Goal: Task Accomplishment & Management: Manage account settings

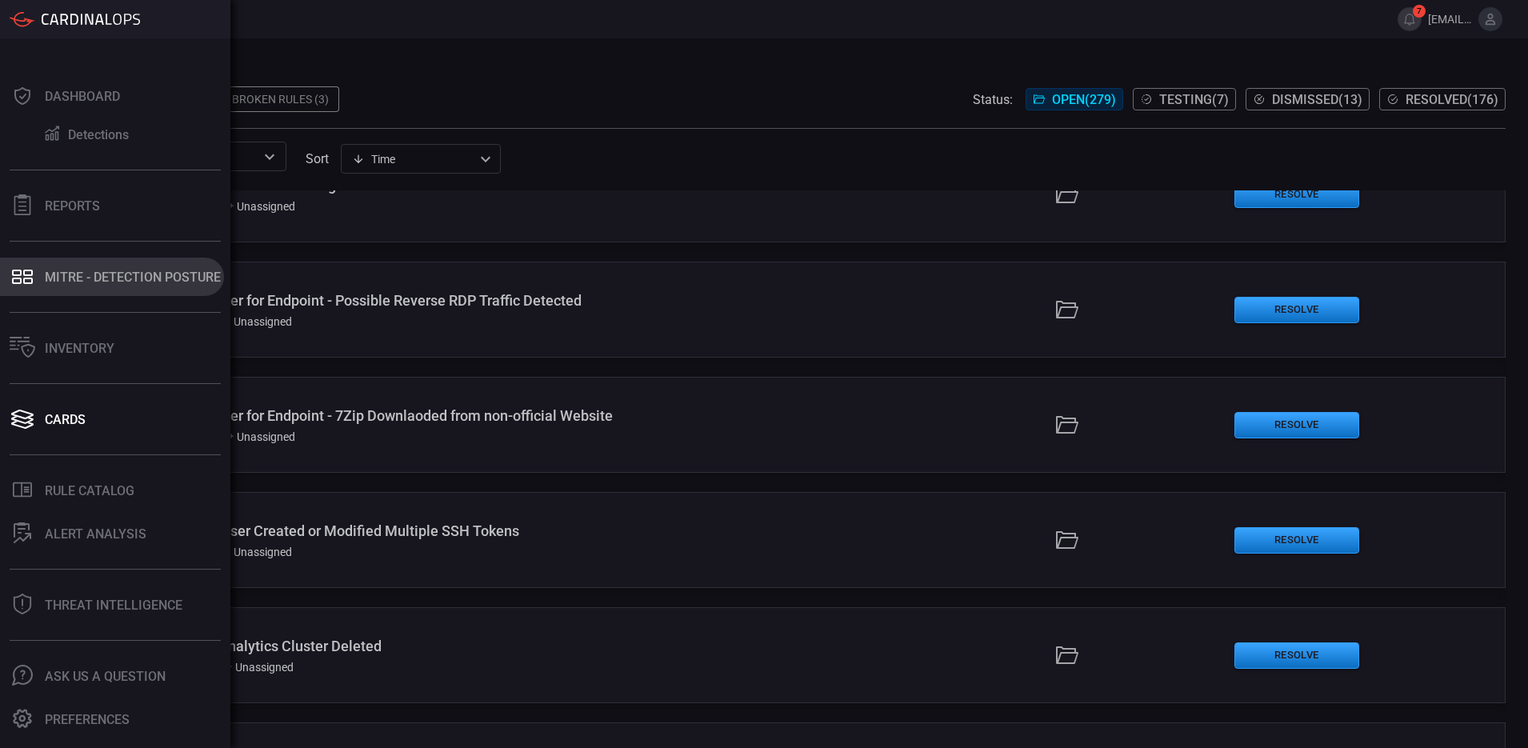
scroll to position [200, 0]
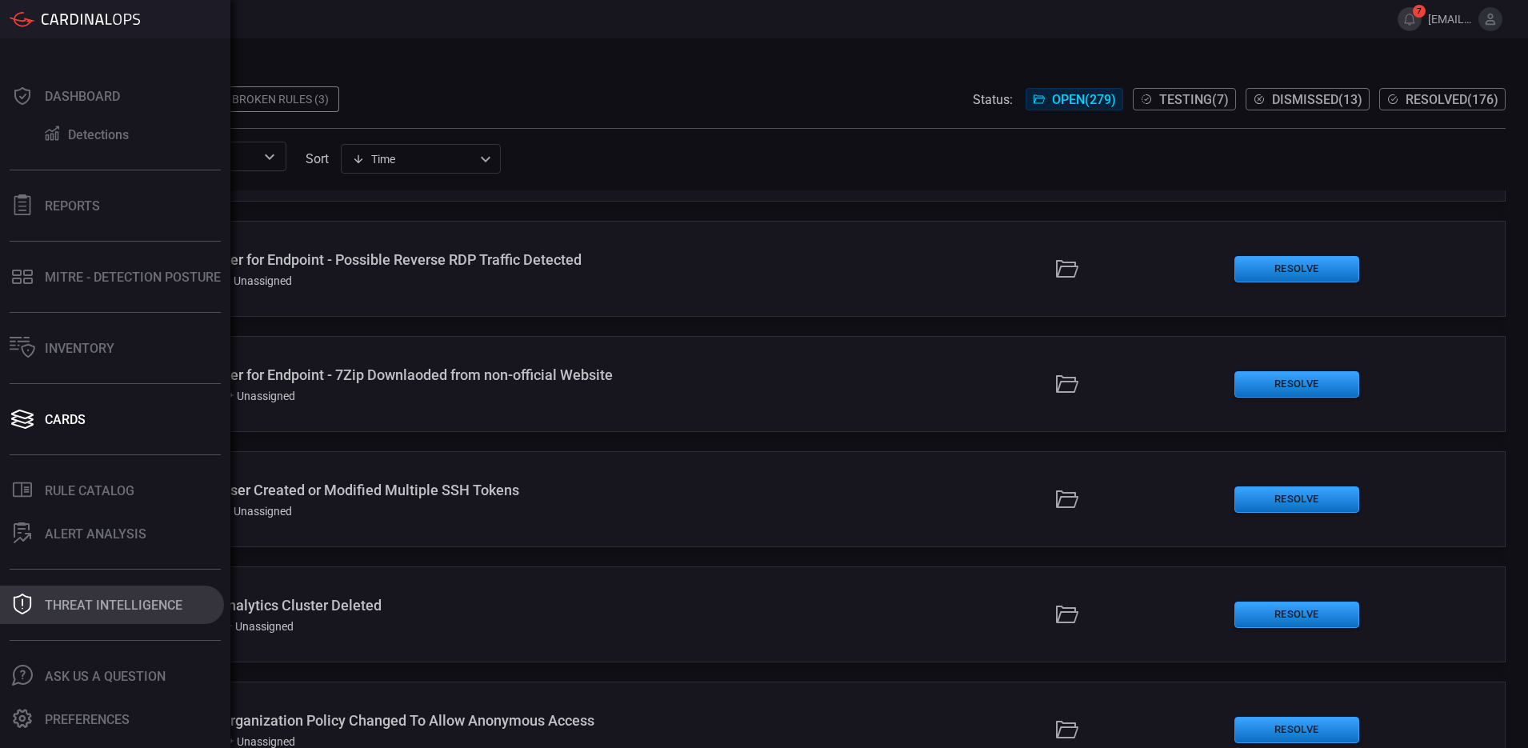
click at [154, 346] on div "Threat Intelligence" at bounding box center [114, 605] width 138 height 15
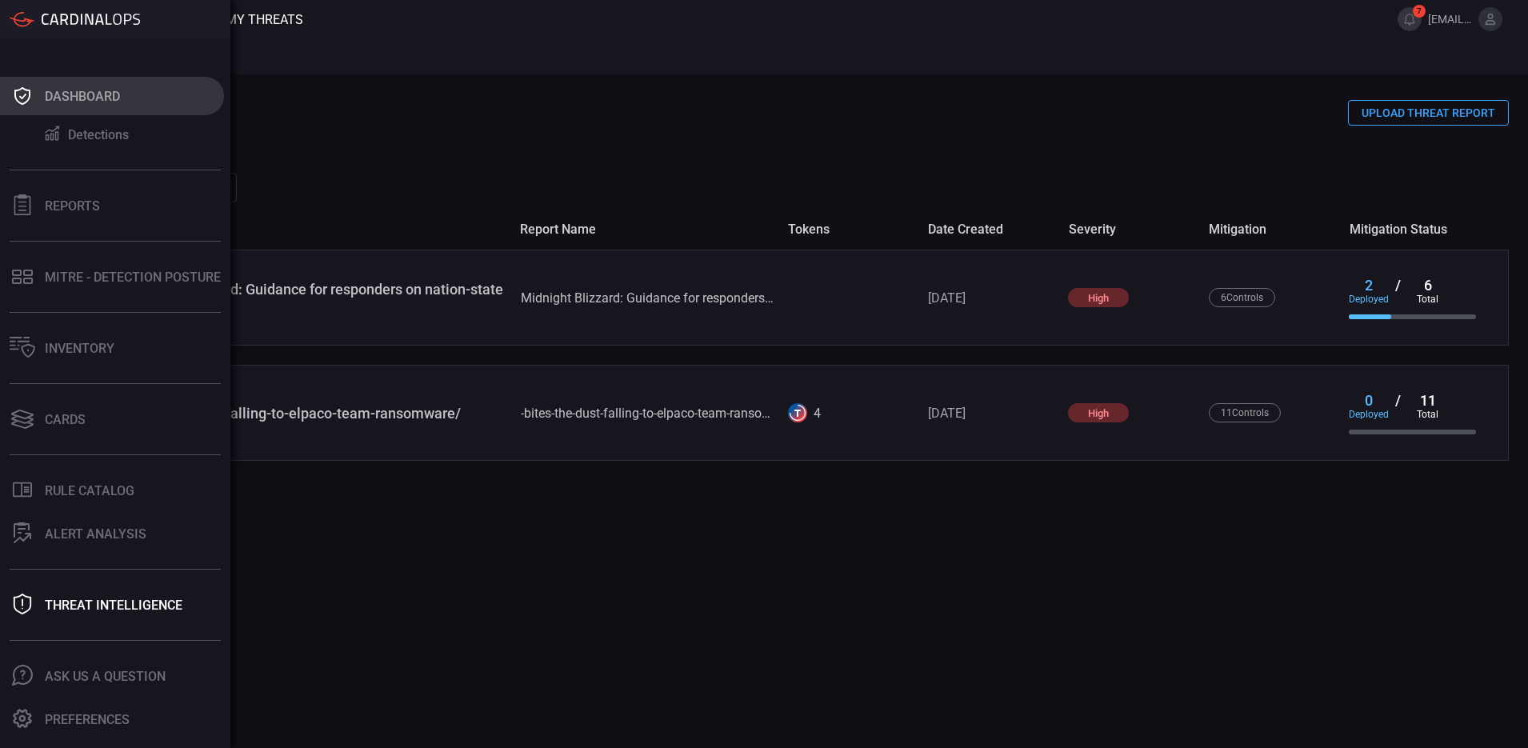
click at [54, 90] on div "Dashboard" at bounding box center [82, 96] width 75 height 15
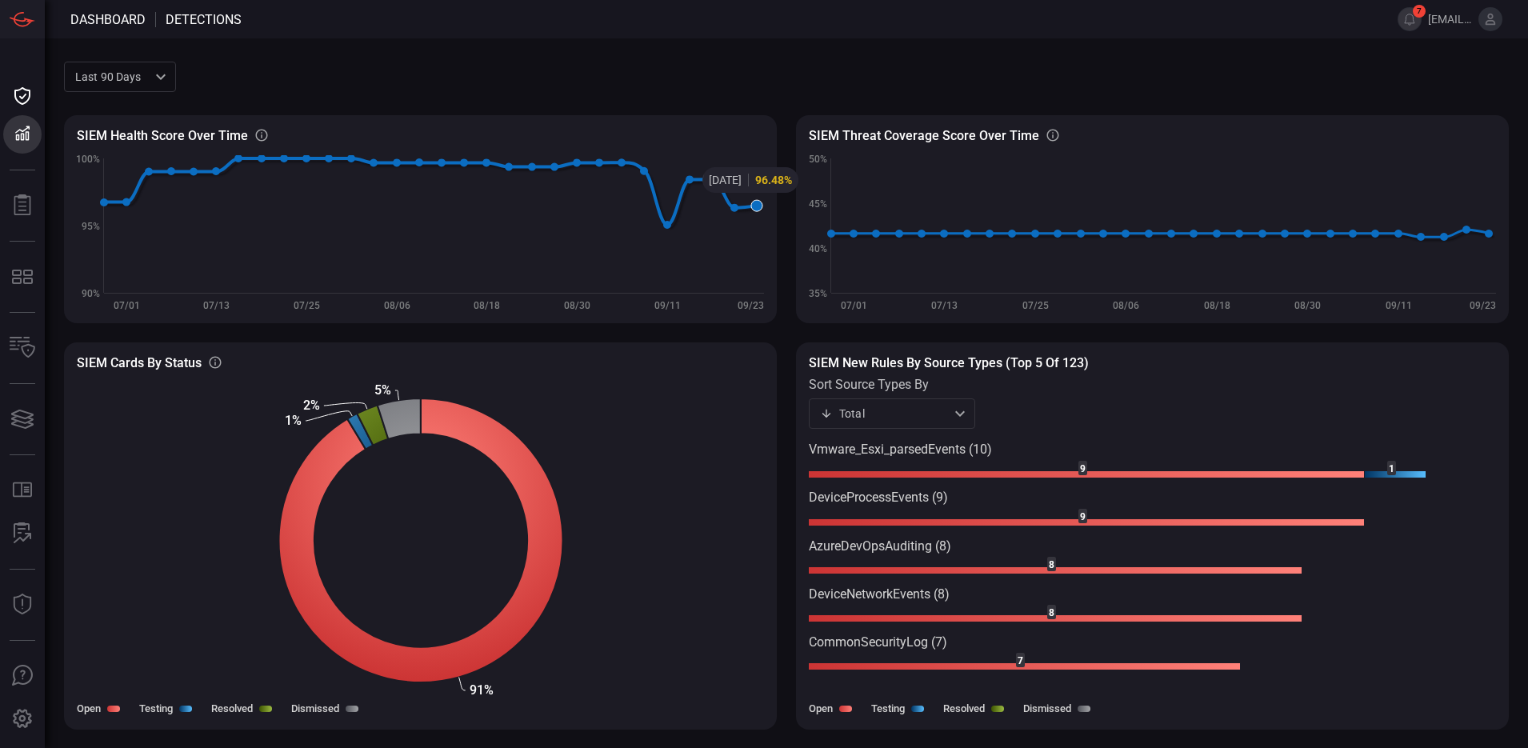
click at [723, 209] on icon at bounding box center [756, 205] width 11 height 11
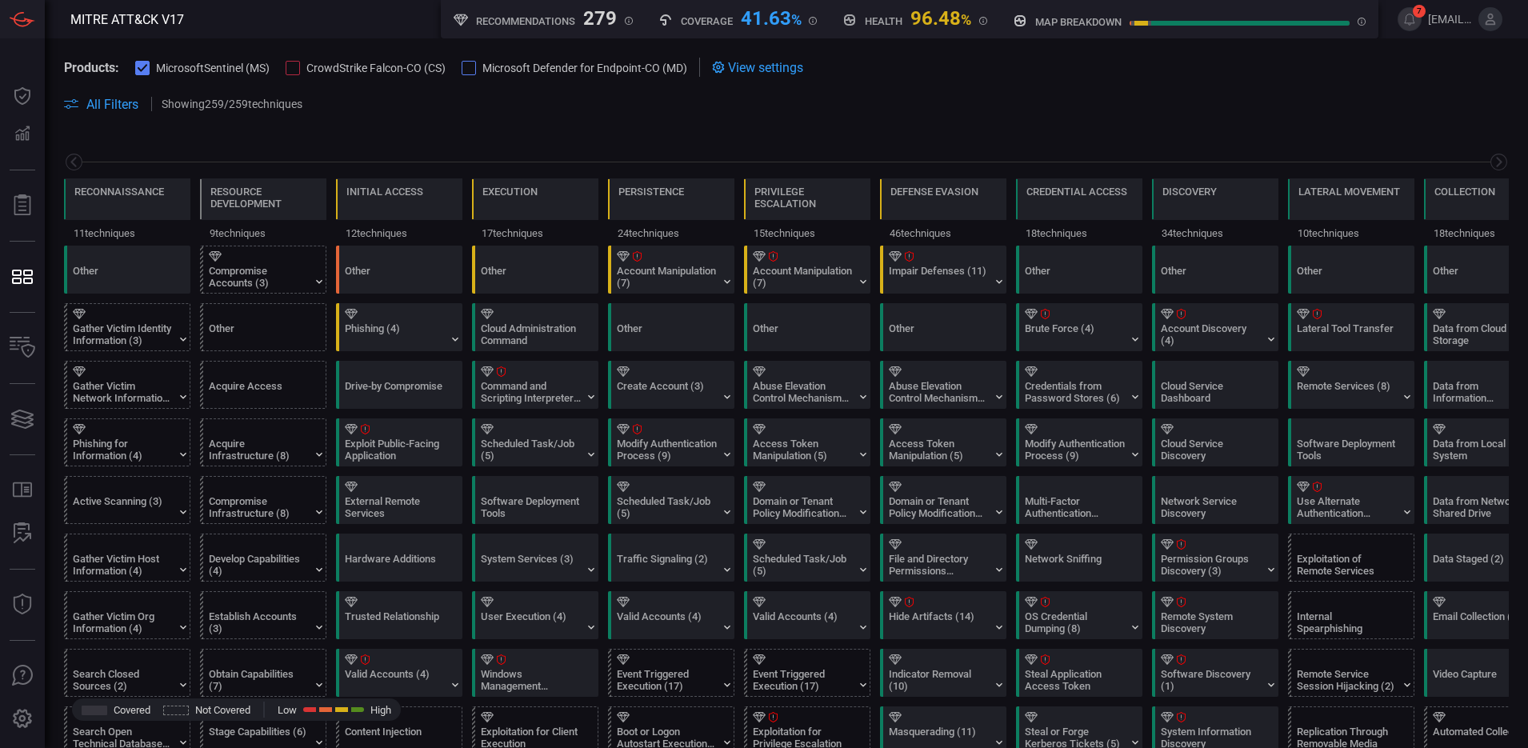
scroll to position [0, 210]
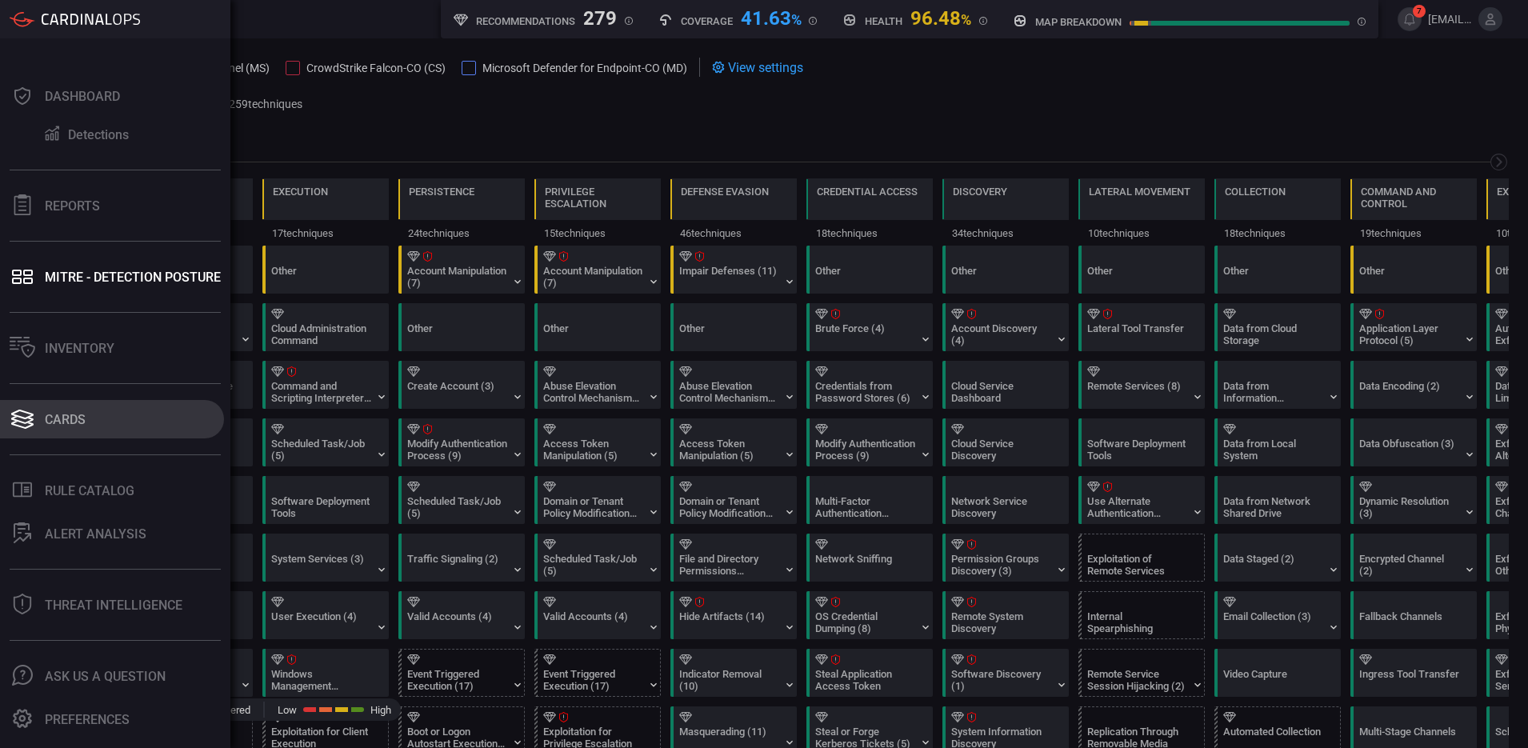
click at [80, 346] on div "Cards" at bounding box center [65, 419] width 41 height 15
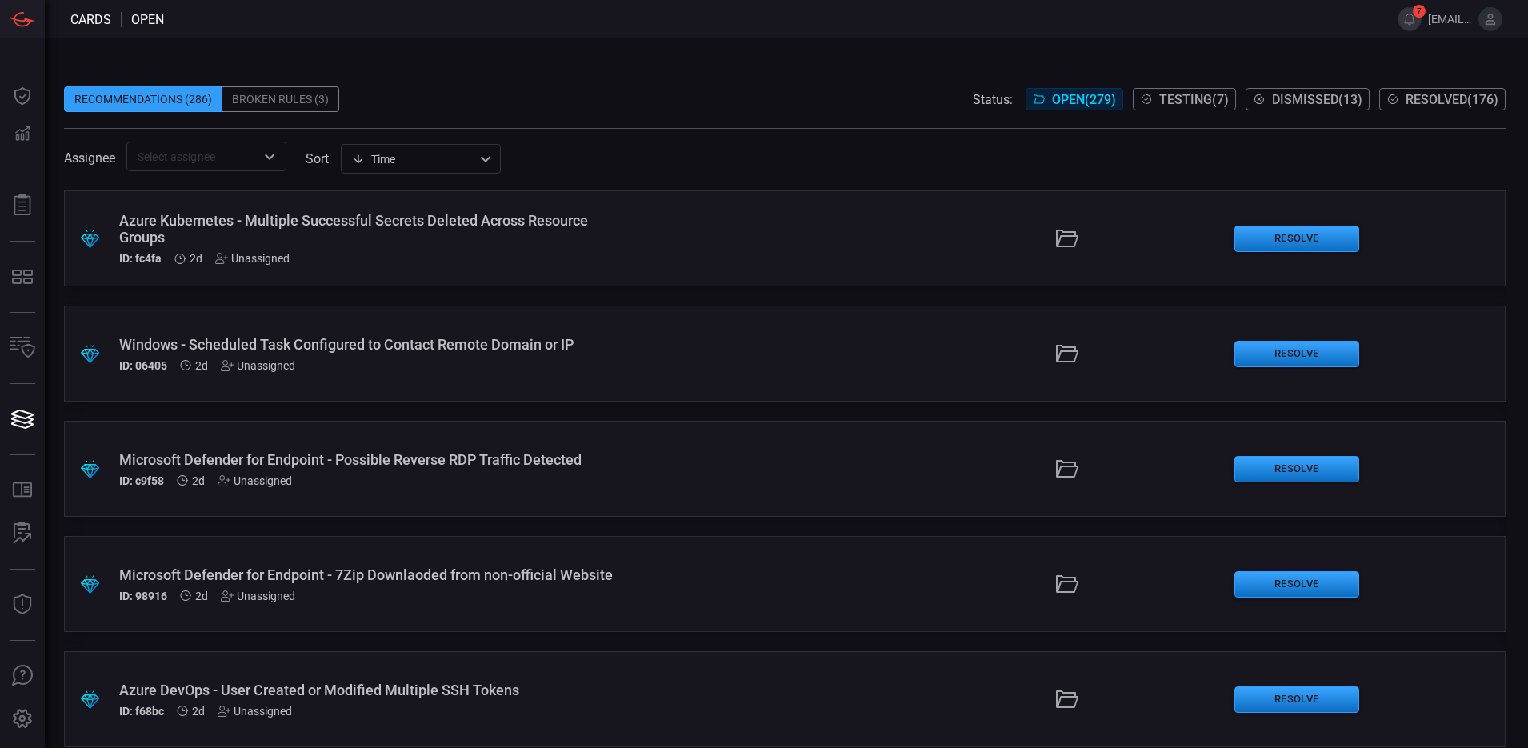
click at [295, 98] on div "Broken Rules (3)" at bounding box center [280, 99] width 117 height 26
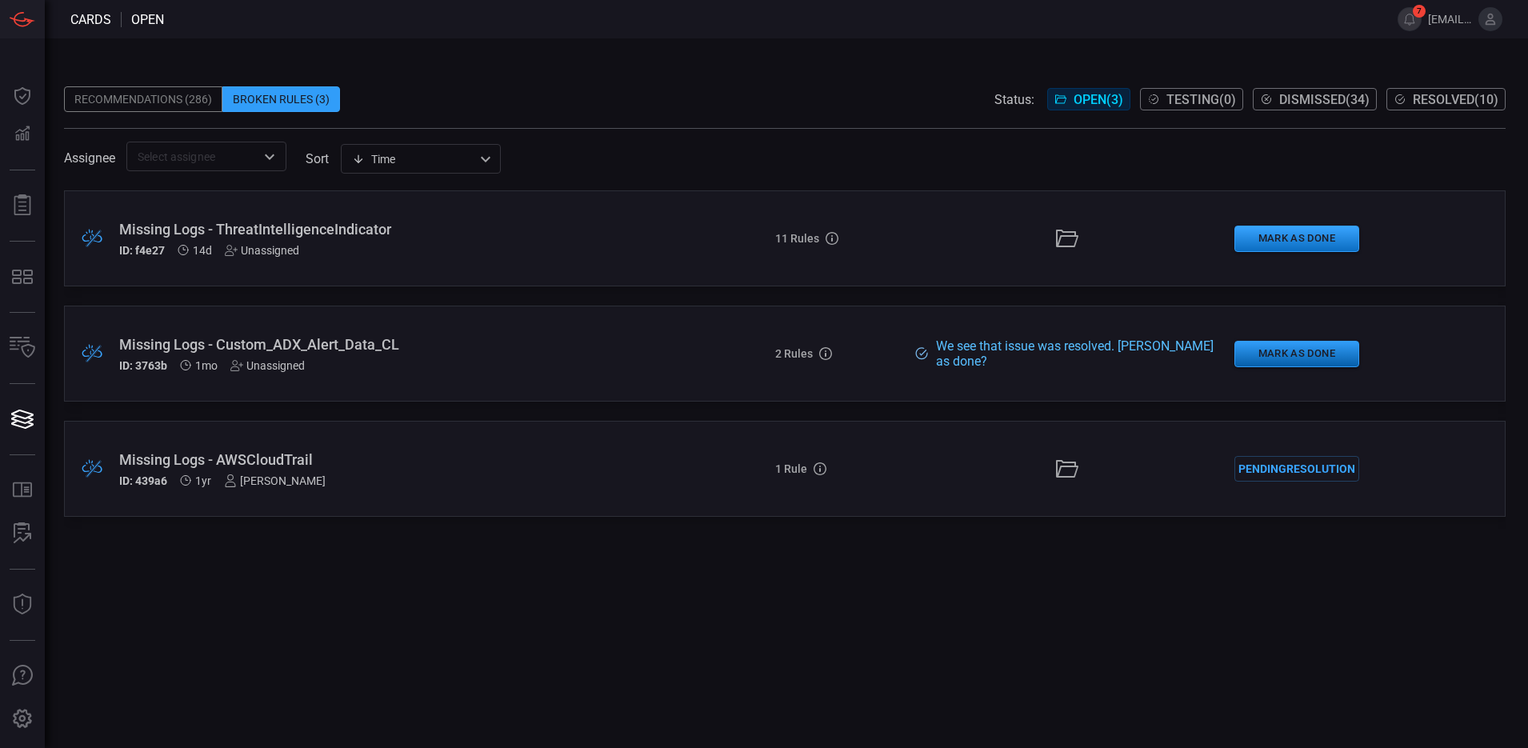
click at [723, 346] on button "Mark as Done" at bounding box center [1296, 354] width 125 height 26
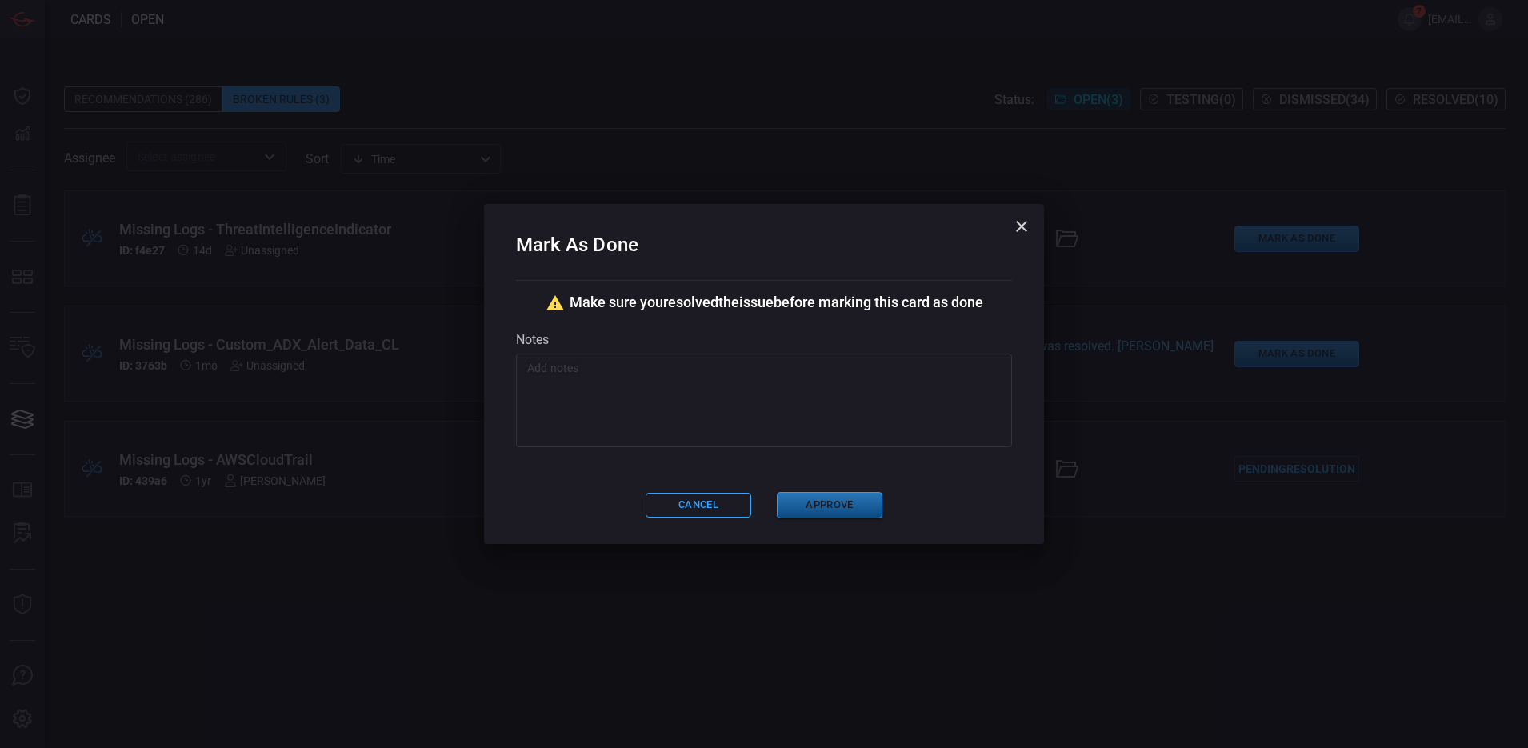
click at [723, 346] on button "Approve" at bounding box center [830, 505] width 106 height 26
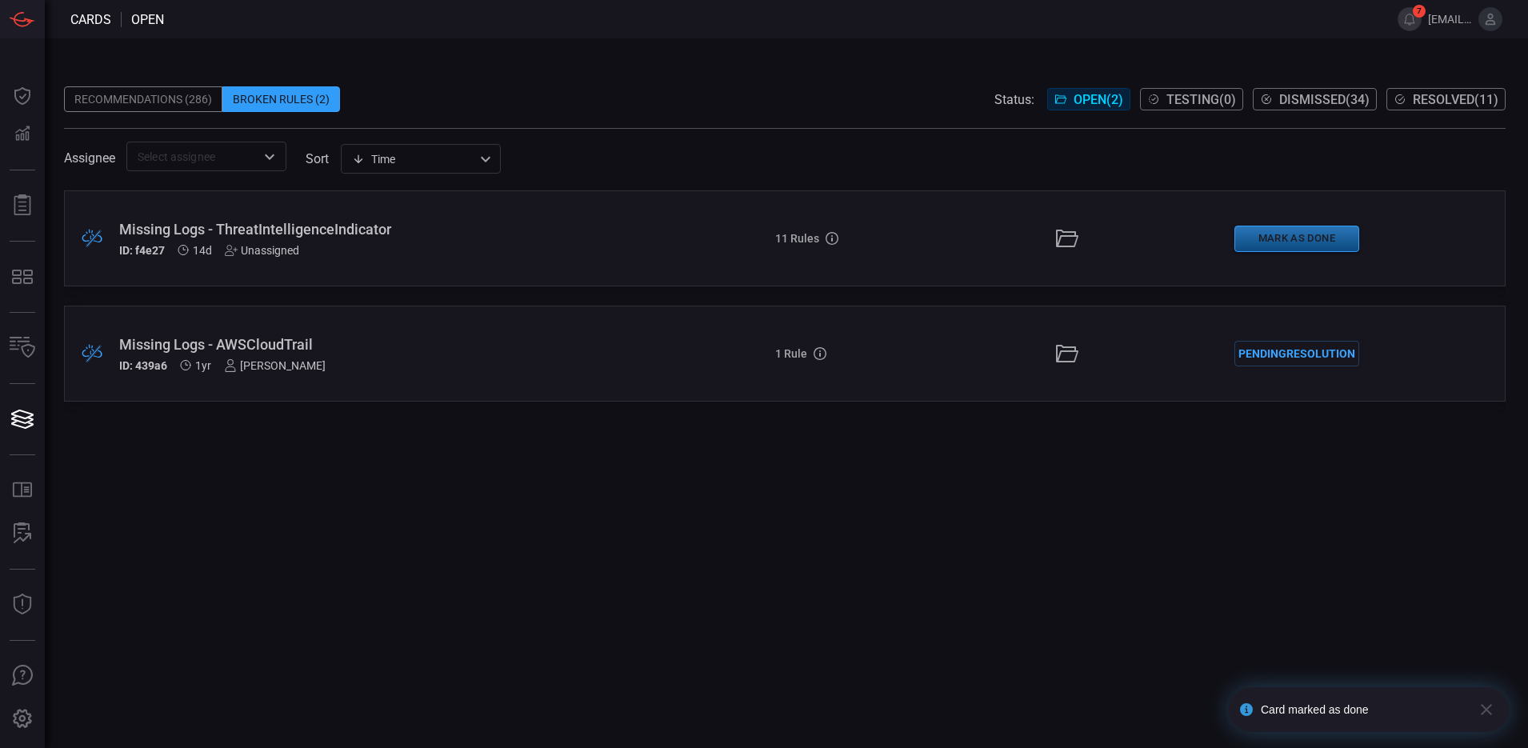
click at [723, 240] on button "Mark as Done" at bounding box center [1296, 239] width 125 height 26
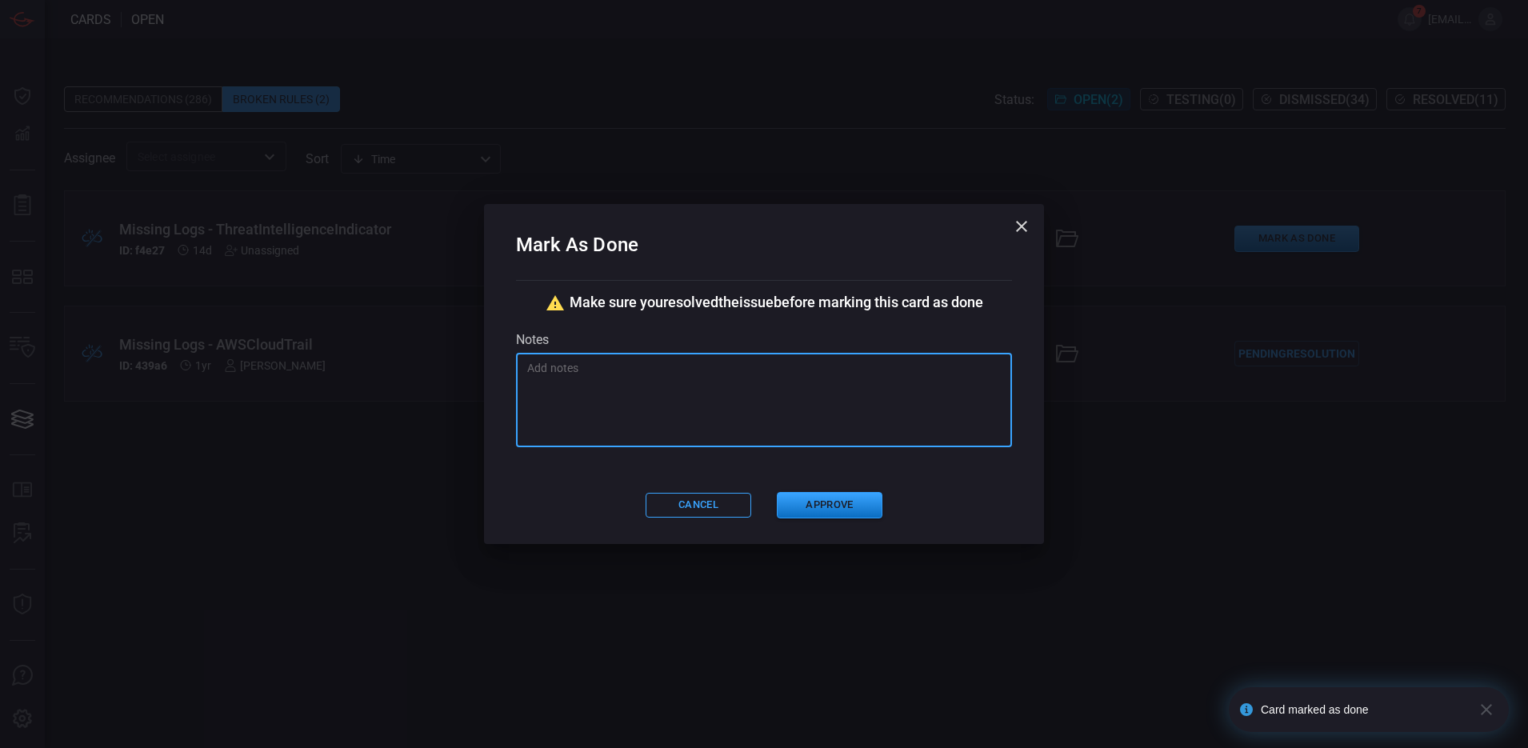
click at [717, 346] on textarea at bounding box center [764, 400] width 474 height 80
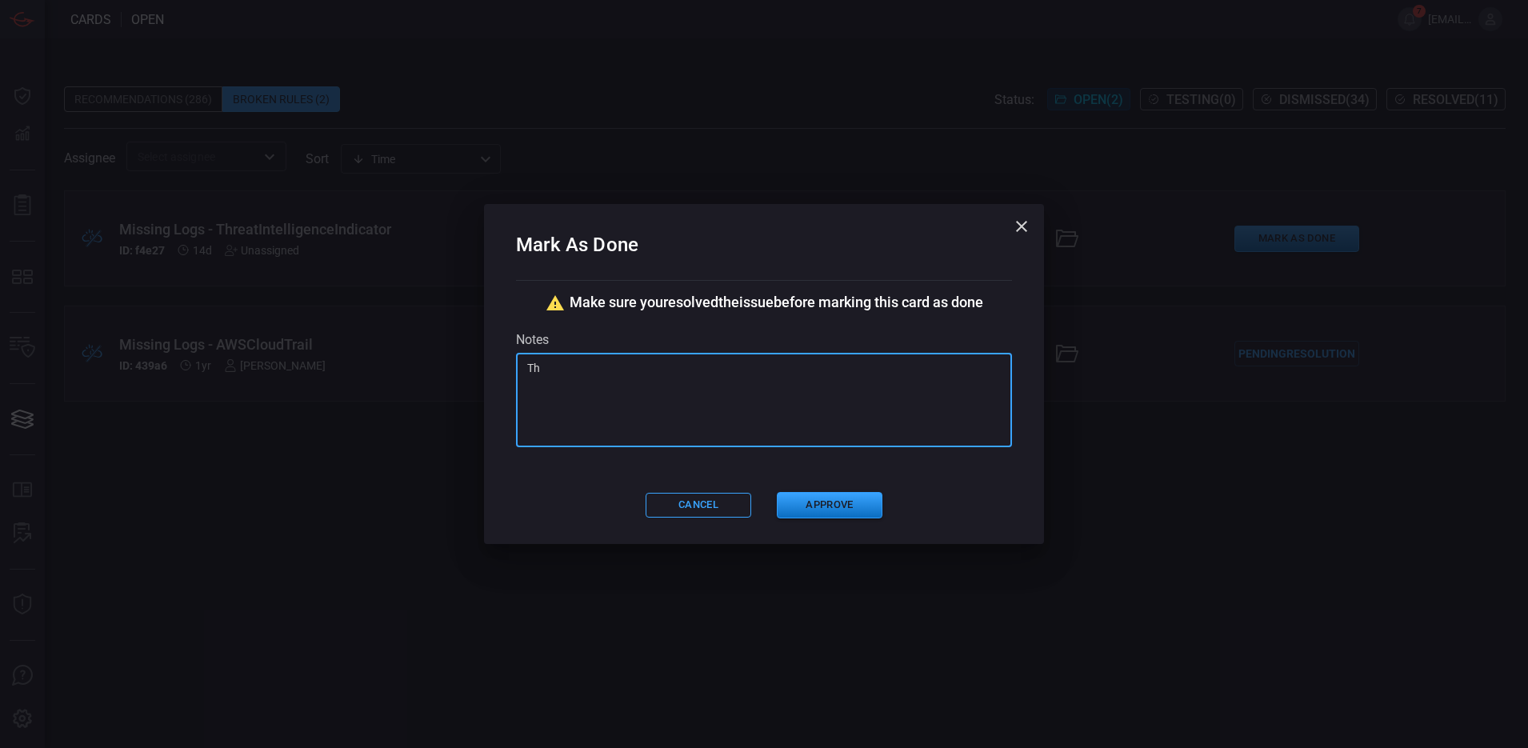
type textarea "T"
type textarea "Microsoft have migrated to a new table."
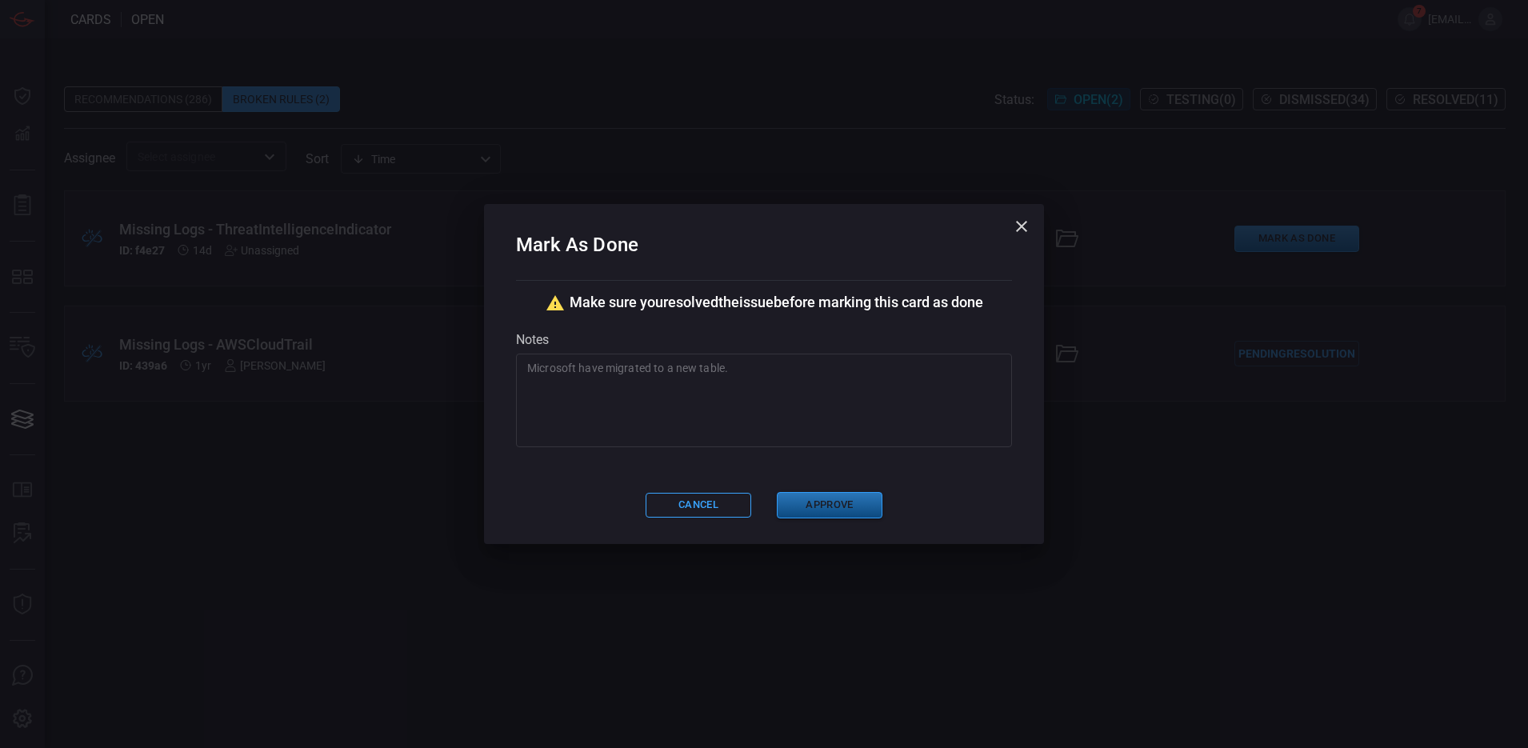
click at [723, 346] on button "Approve" at bounding box center [830, 505] width 106 height 26
